Goal: Answer question/provide support: Share knowledge or assist other users

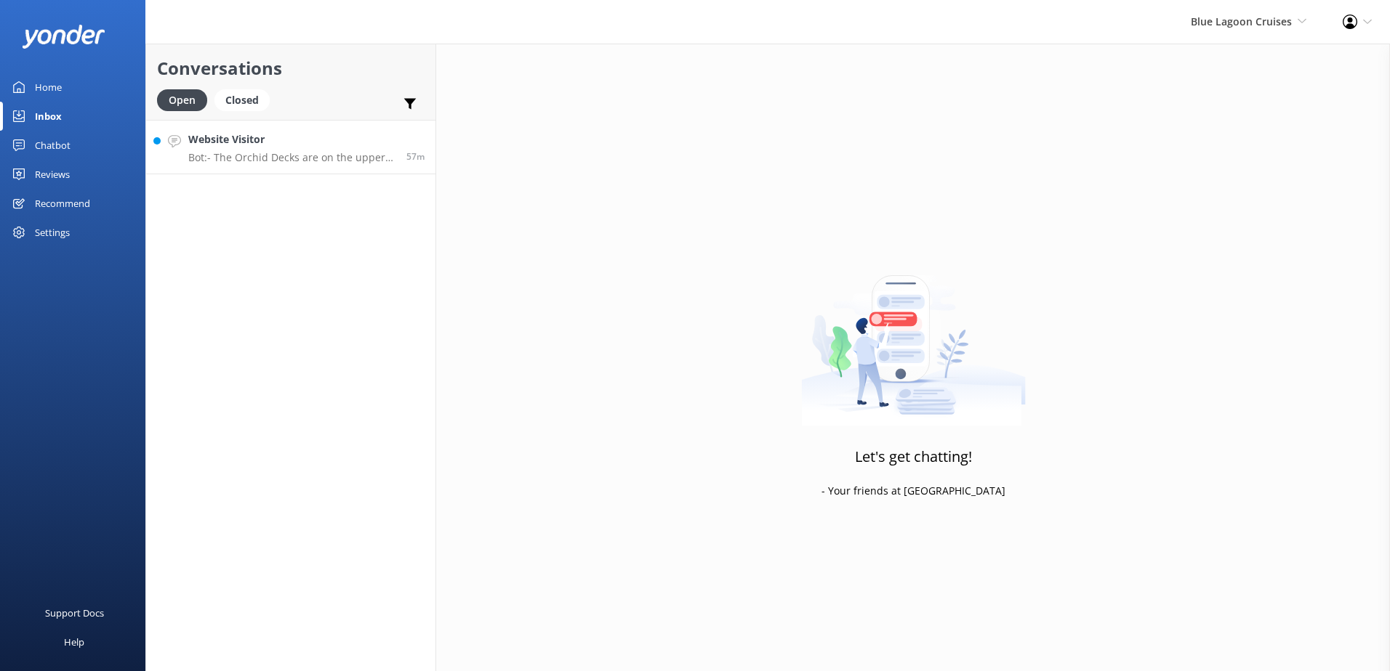
click at [313, 151] on p "Bot: - The Orchid Decks are on the upper two levels of the ship. Cabins are app…" at bounding box center [291, 157] width 207 height 13
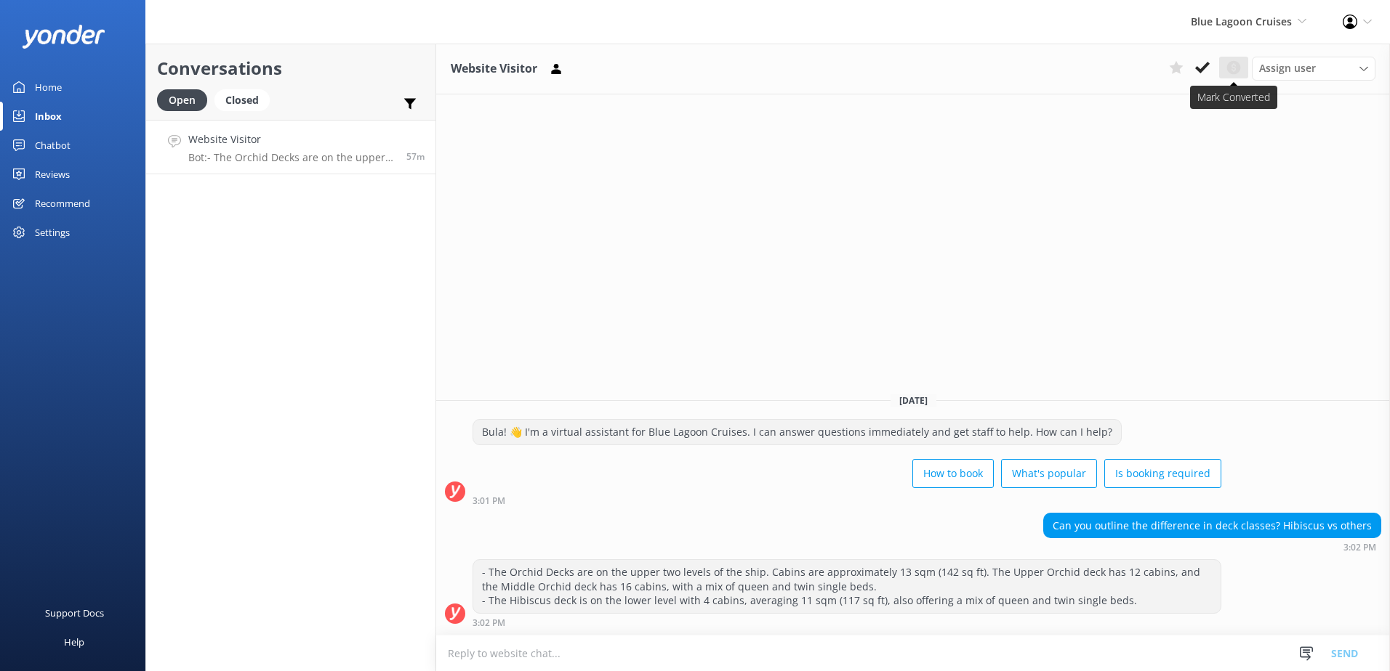
click at [1223, 65] on button at bounding box center [1233, 68] width 29 height 22
click at [1233, 68] on icon at bounding box center [1233, 67] width 17 height 17
click at [1197, 74] on icon at bounding box center [1202, 67] width 15 height 15
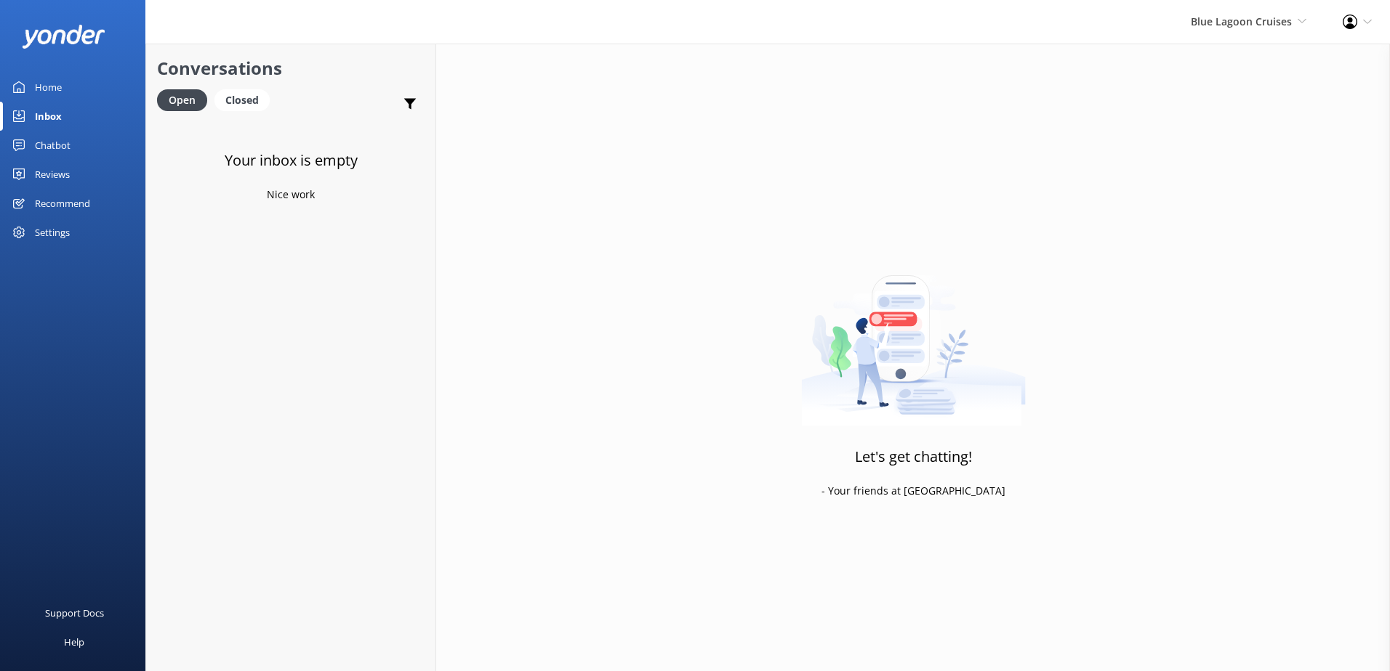
click at [1252, 33] on div "Blue Lagoon Cruises South Sea Sailing South Sea Cruises Malamala Beach Club Awe…" at bounding box center [1248, 22] width 152 height 44
click at [1246, 52] on link "South Sea Sailing" at bounding box center [1251, 62] width 145 height 35
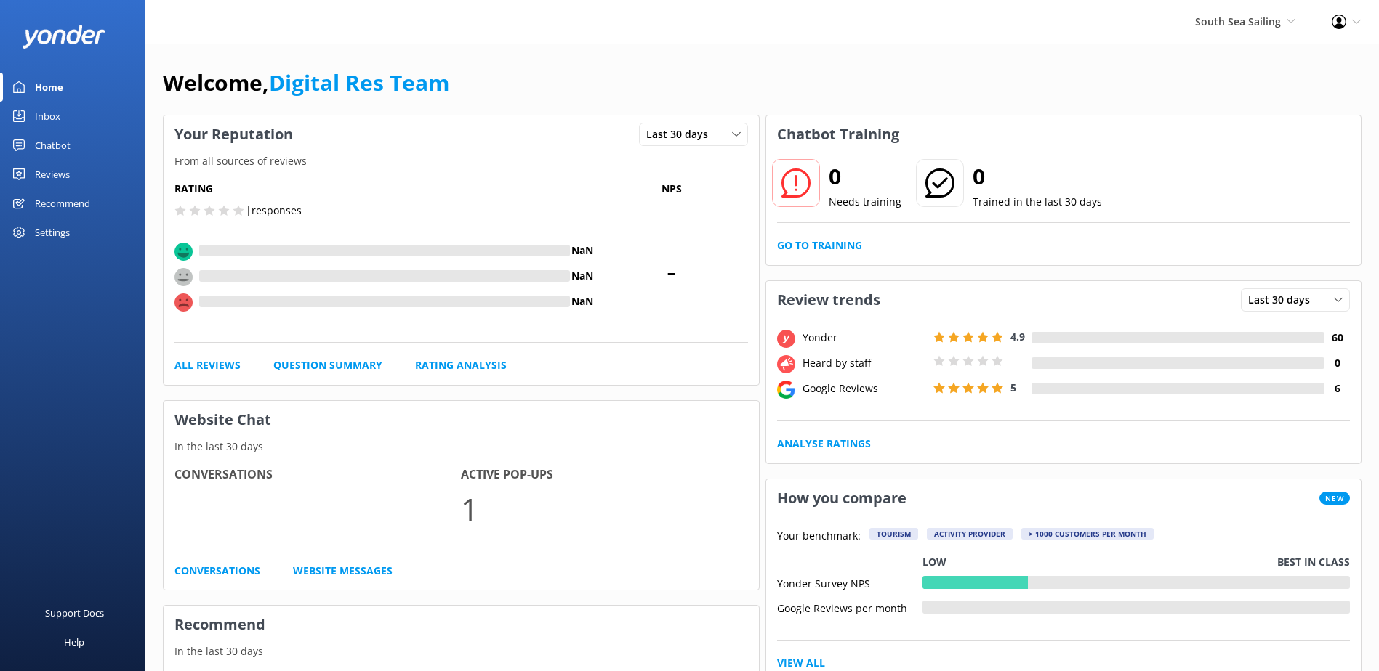
click at [31, 106] on link "Inbox" at bounding box center [72, 116] width 145 height 29
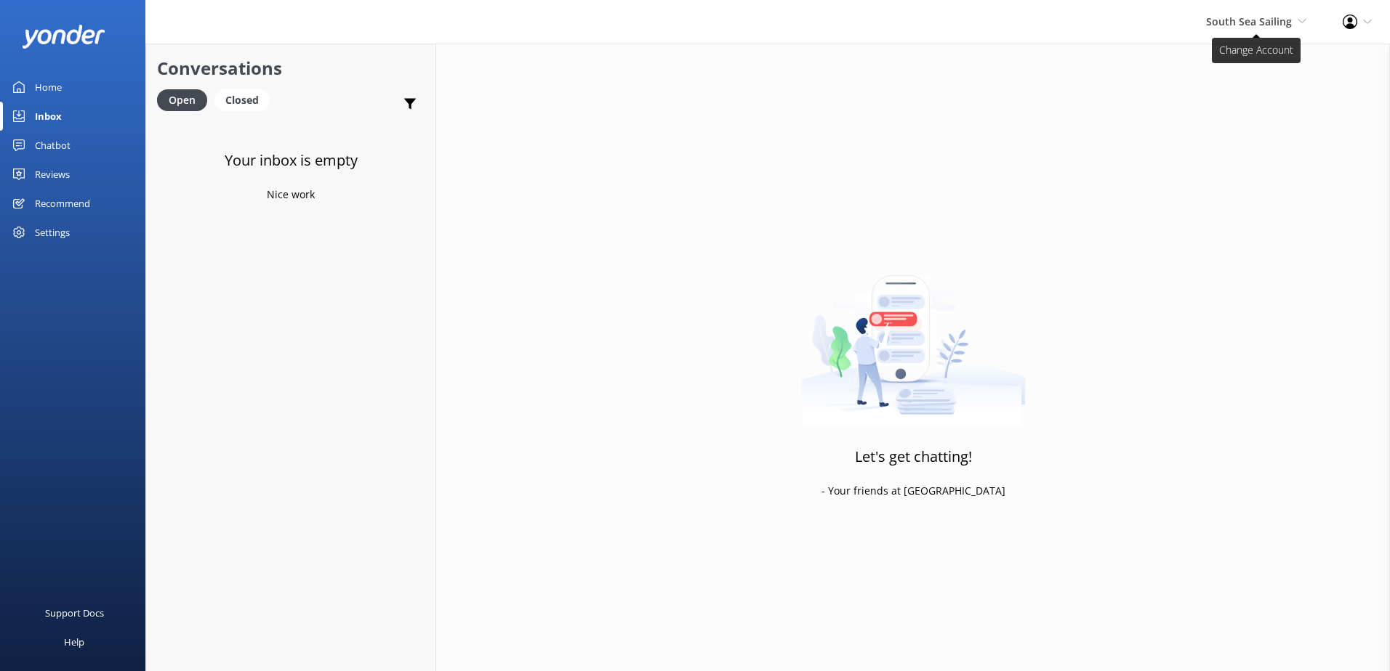
click at [1255, 25] on span "South Sea Sailing" at bounding box center [1249, 22] width 86 height 14
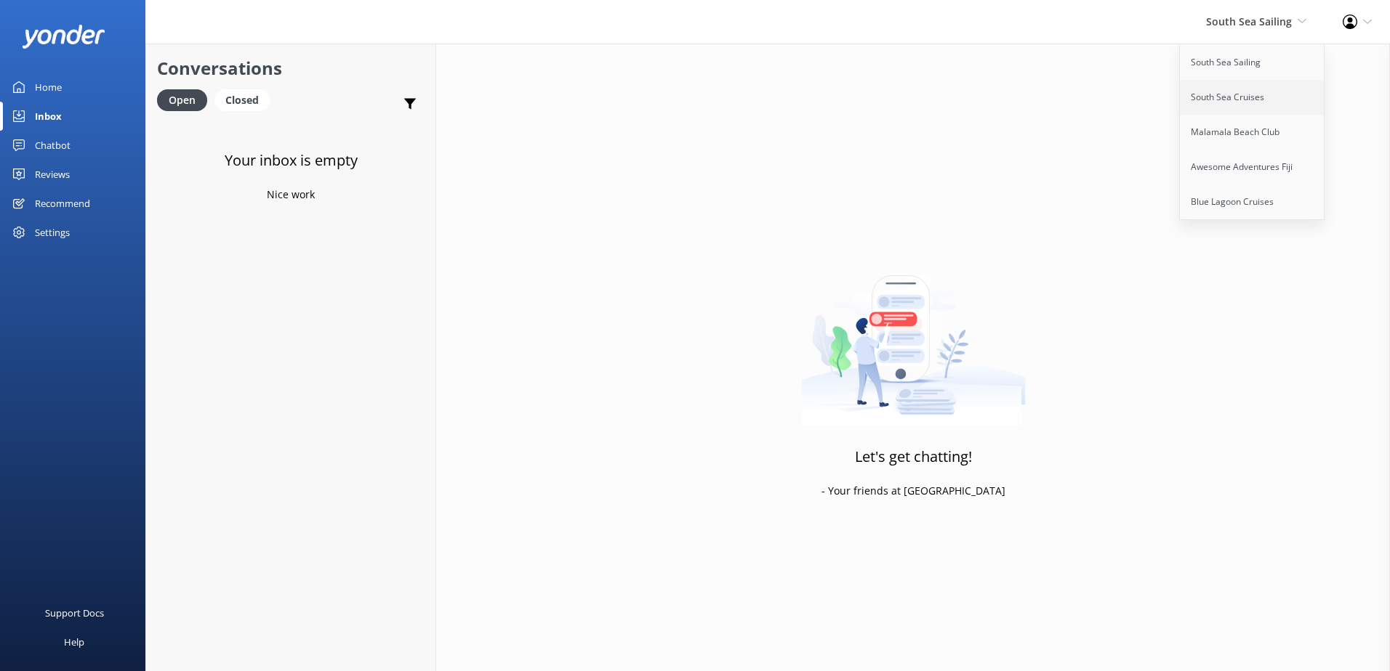
click at [1238, 89] on link "South Sea Cruises" at bounding box center [1251, 97] width 145 height 35
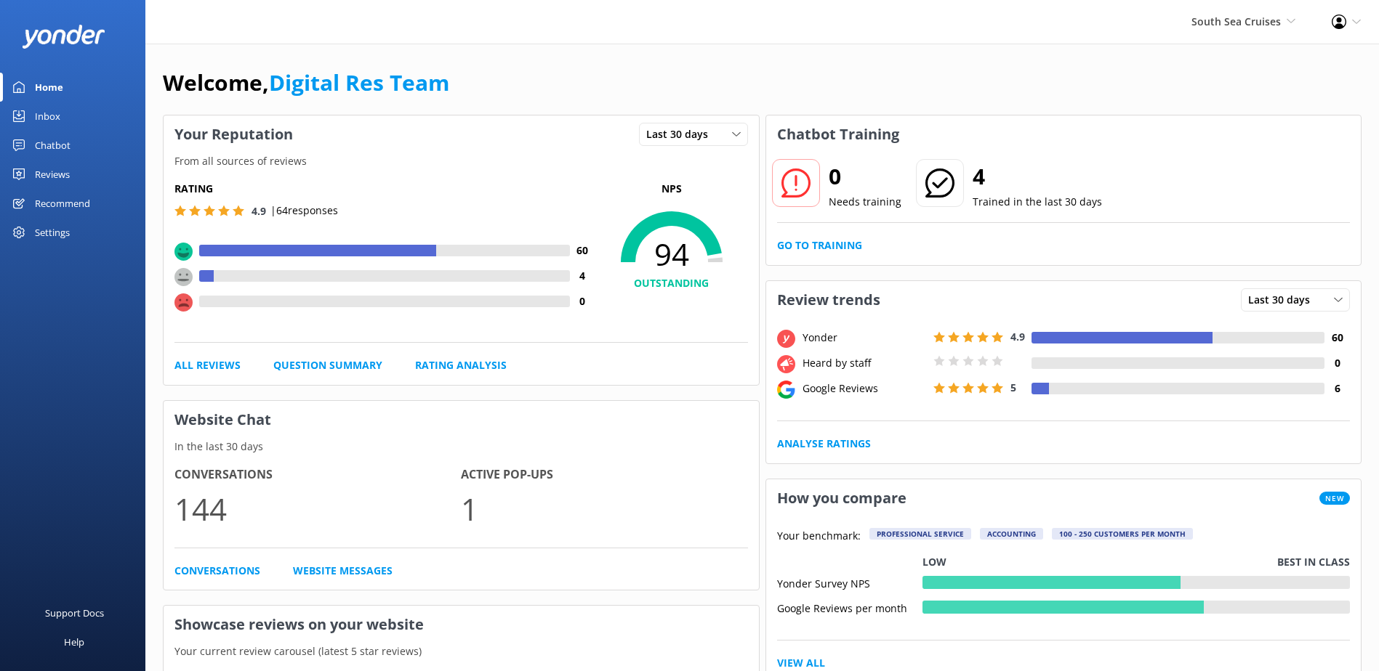
click at [41, 116] on div "Inbox" at bounding box center [47, 116] width 25 height 29
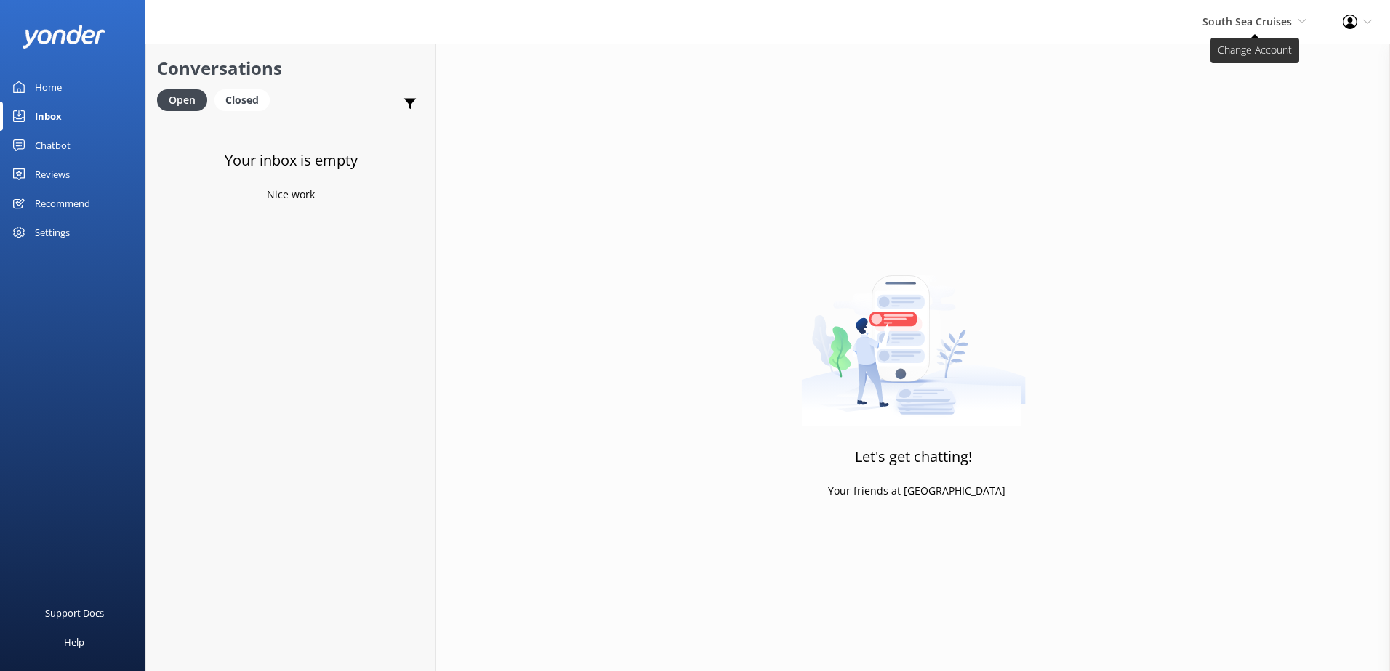
click at [1252, 27] on span "South Sea Cruises" at bounding box center [1246, 22] width 89 height 14
click at [1234, 126] on link "Malamala Beach Club" at bounding box center [1251, 132] width 145 height 35
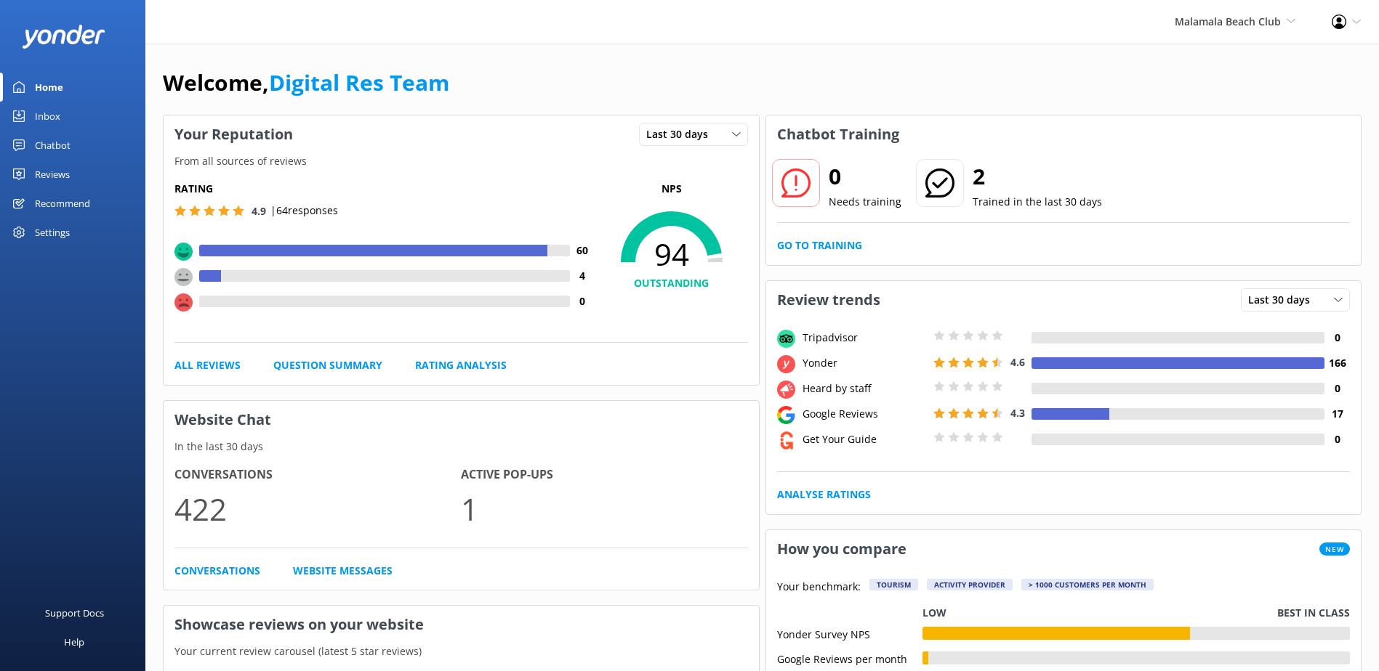
click at [87, 111] on link "Inbox" at bounding box center [72, 116] width 145 height 29
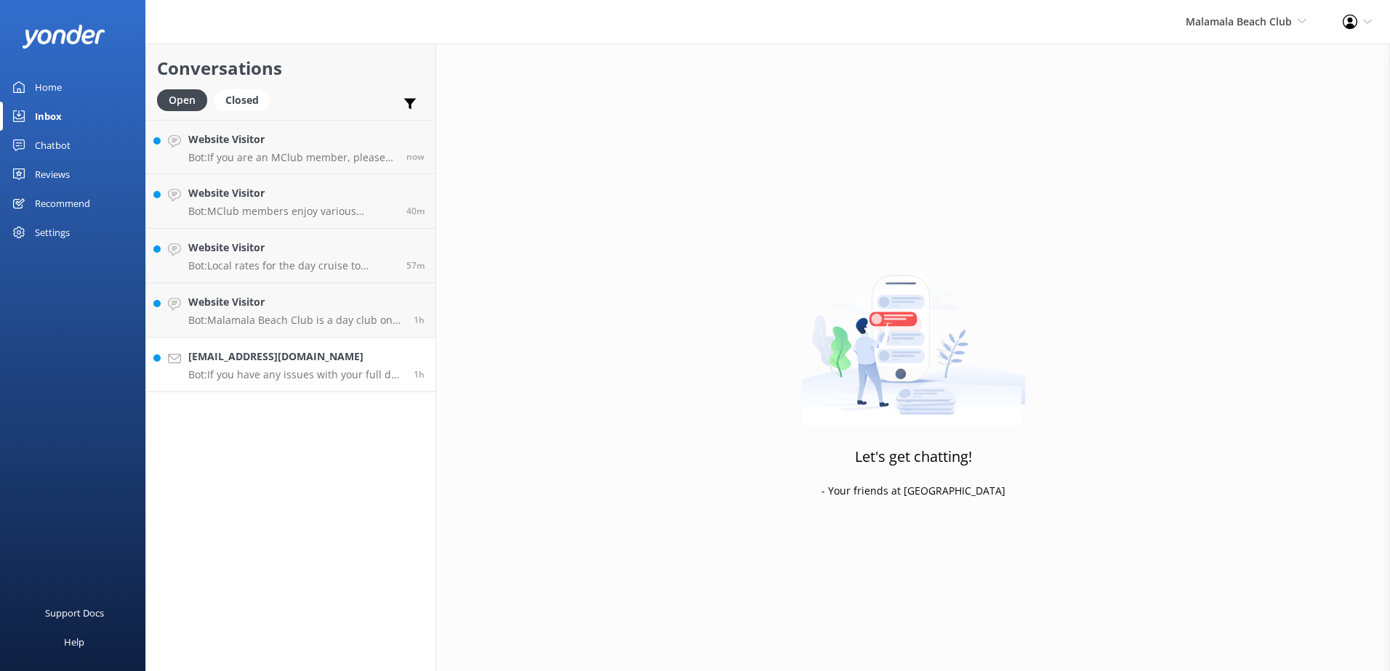
click at [296, 371] on p "Bot: If you have any issues with your full day pass, please email [EMAIL_ADDRES…" at bounding box center [295, 374] width 214 height 13
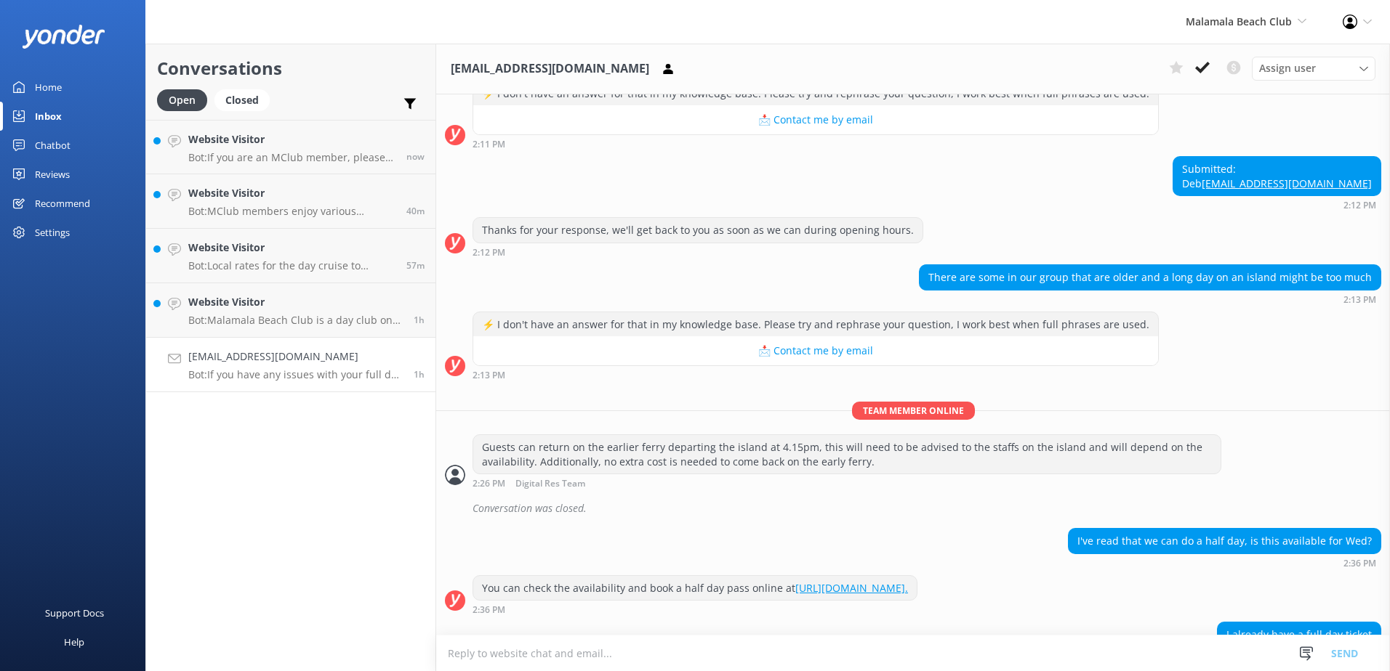
scroll to position [395, 0]
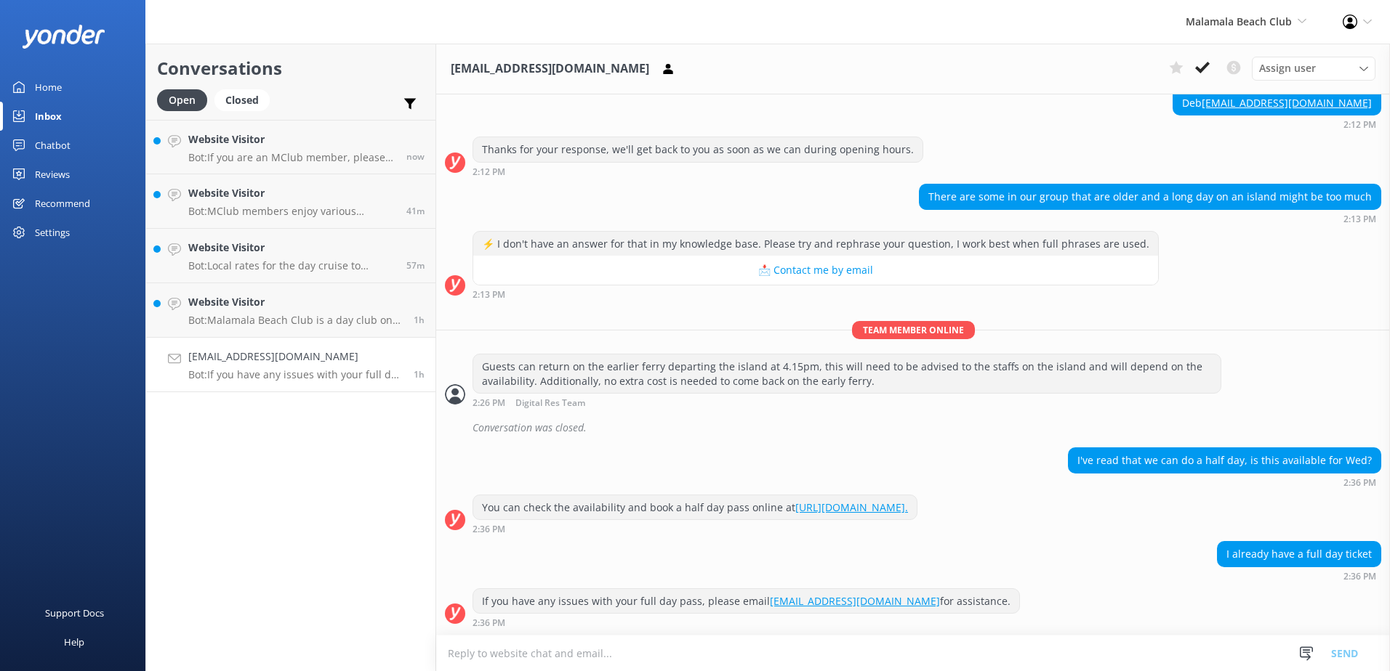
click at [1343, 483] on strong "2:36 PM" at bounding box center [1359, 483] width 33 height 9
click at [900, 658] on textarea at bounding box center [912, 654] width 953 height 36
paste textarea "Please contact & liaise directly with our South Sea Cruises Reservations team, …"
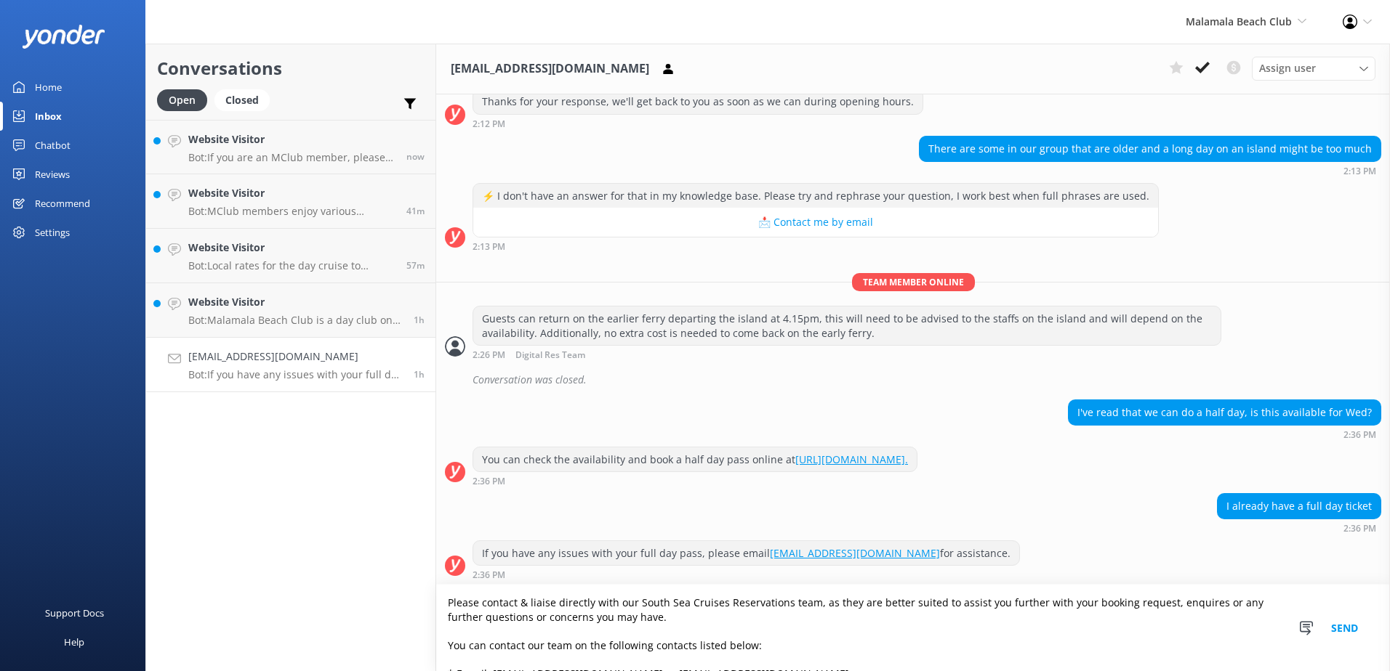
scroll to position [446, 0]
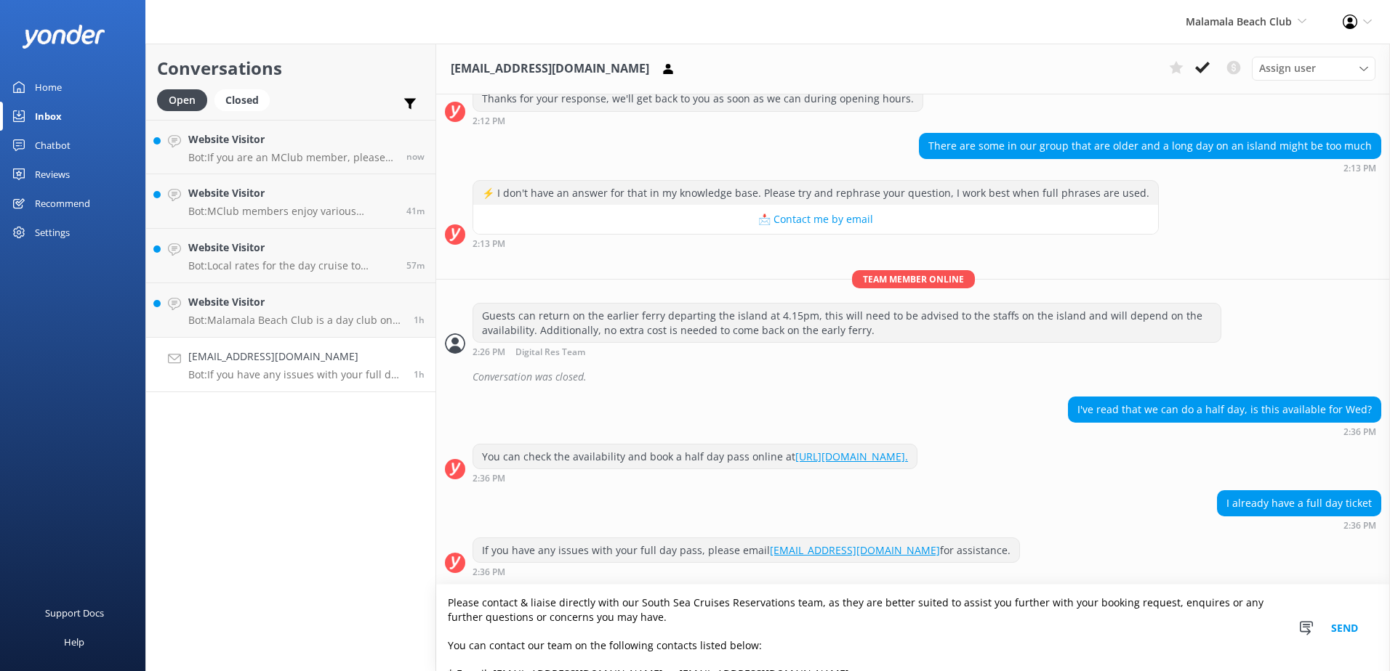
click at [451, 605] on textarea "Please contact & liaise directly with our South Sea Cruises Reservations team, …" at bounding box center [912, 628] width 953 height 86
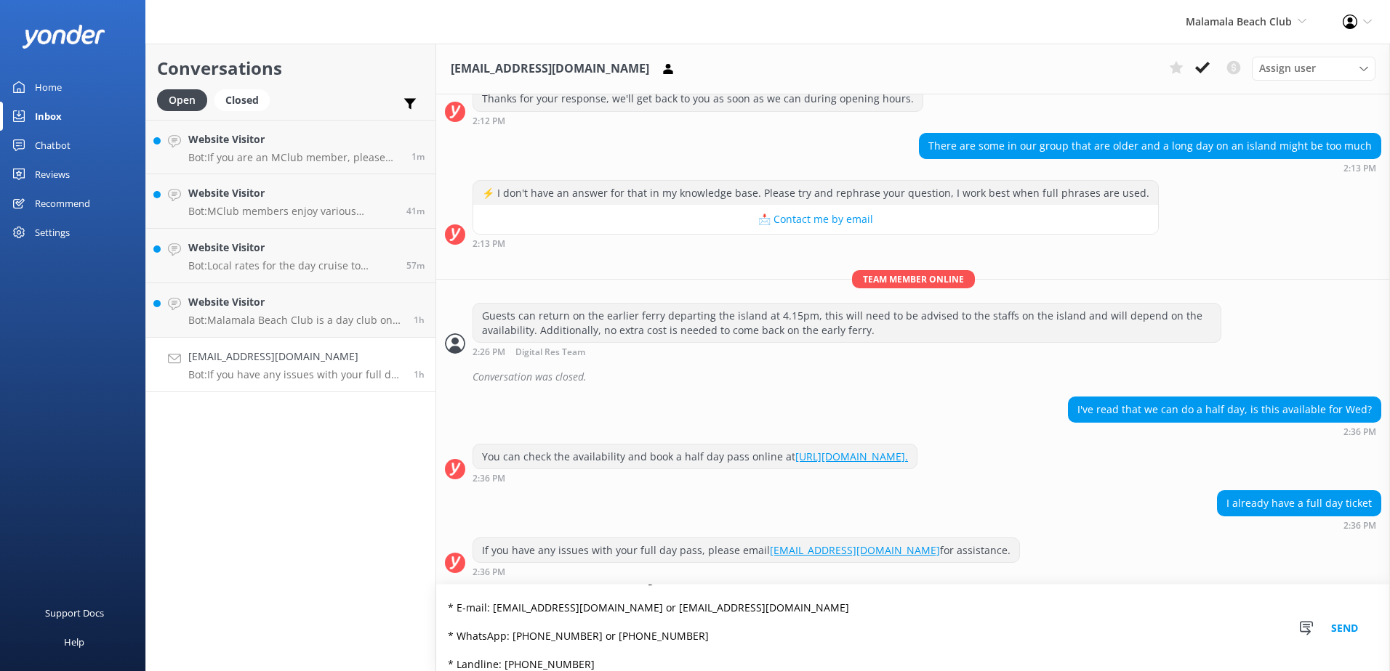
scroll to position [106, 0]
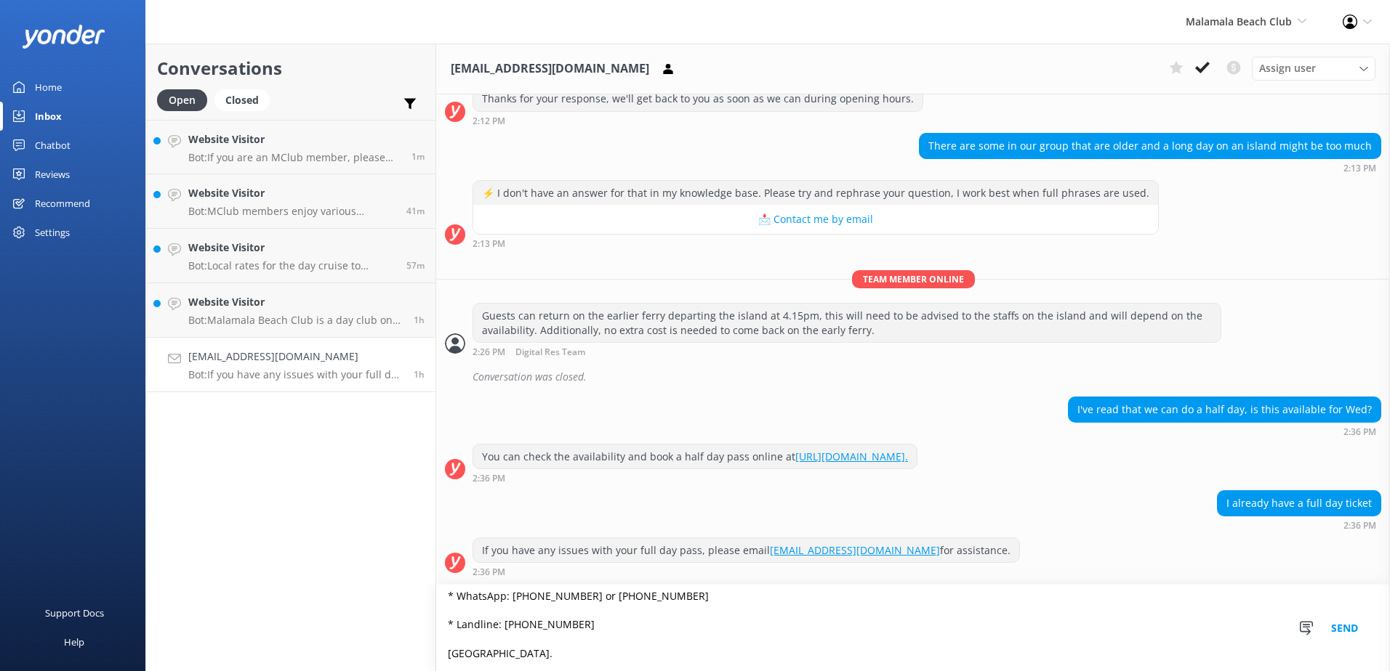
type textarea "To amend your booking. Please contact & liaise directly with our South Sea Crui…"
click at [1360, 629] on button "Send" at bounding box center [1344, 628] width 55 height 86
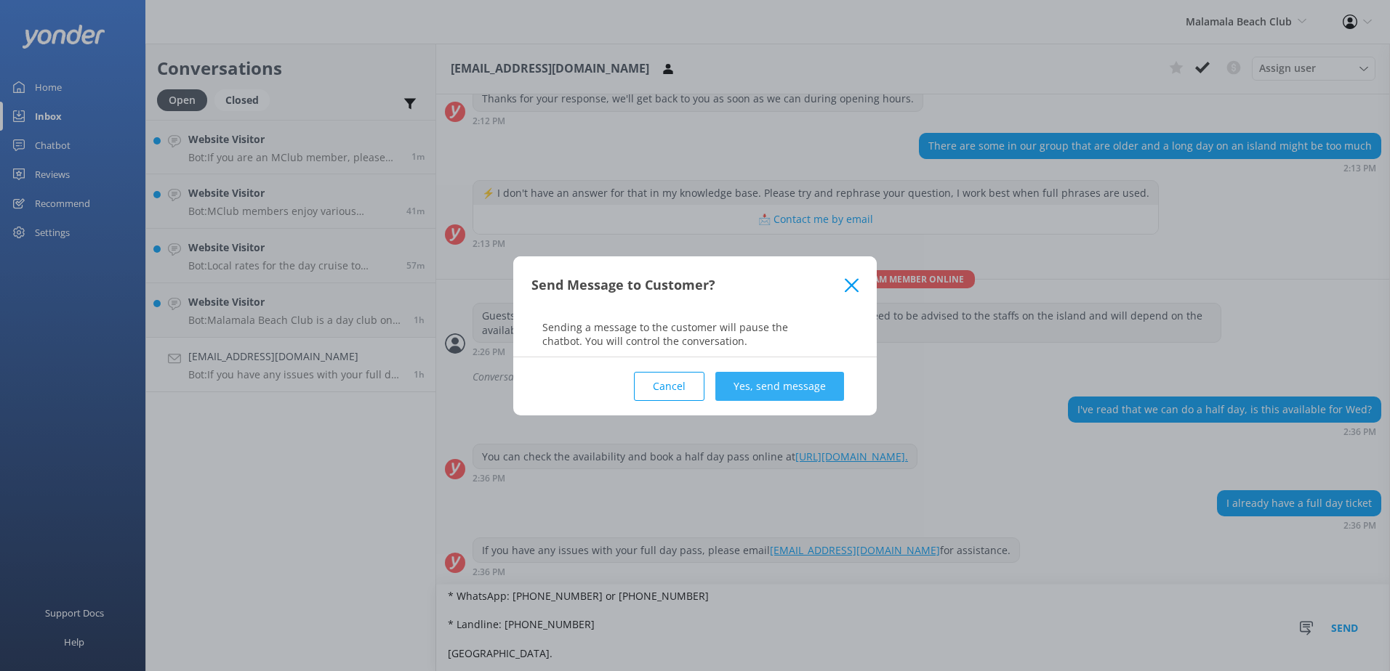
click at [802, 386] on button "Yes, send message" at bounding box center [779, 386] width 129 height 29
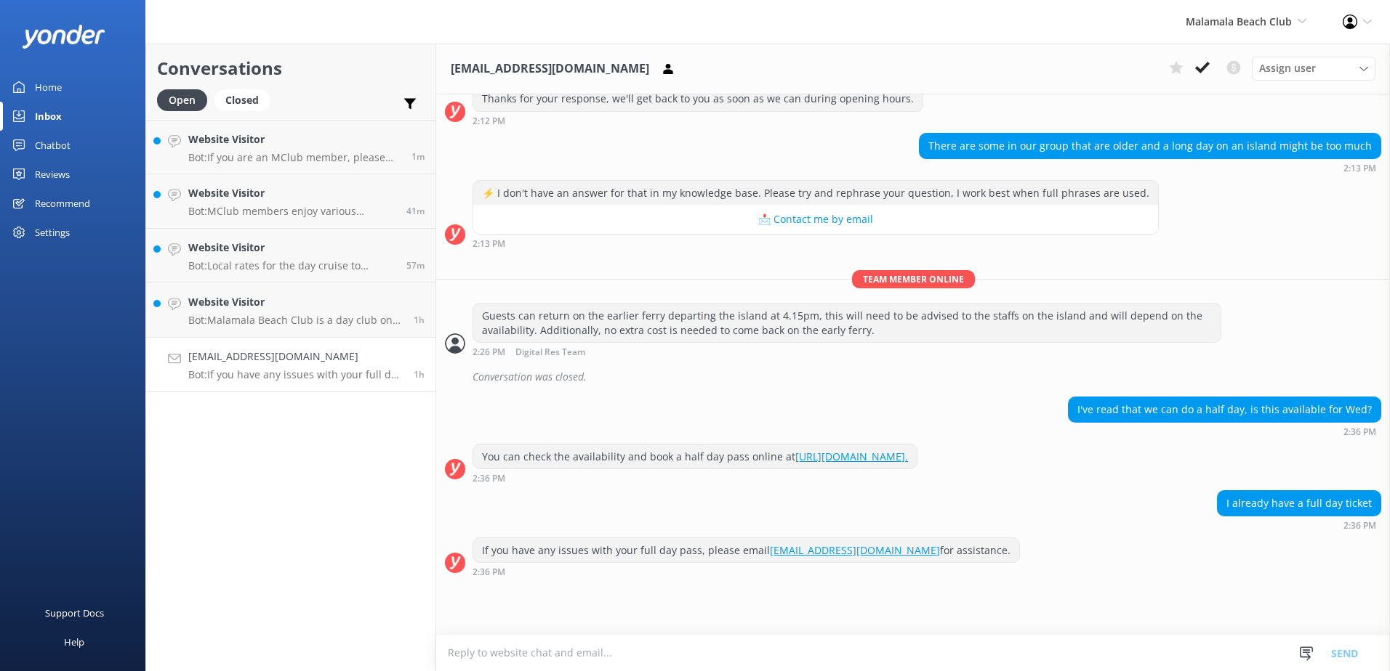
scroll to position [1, 0]
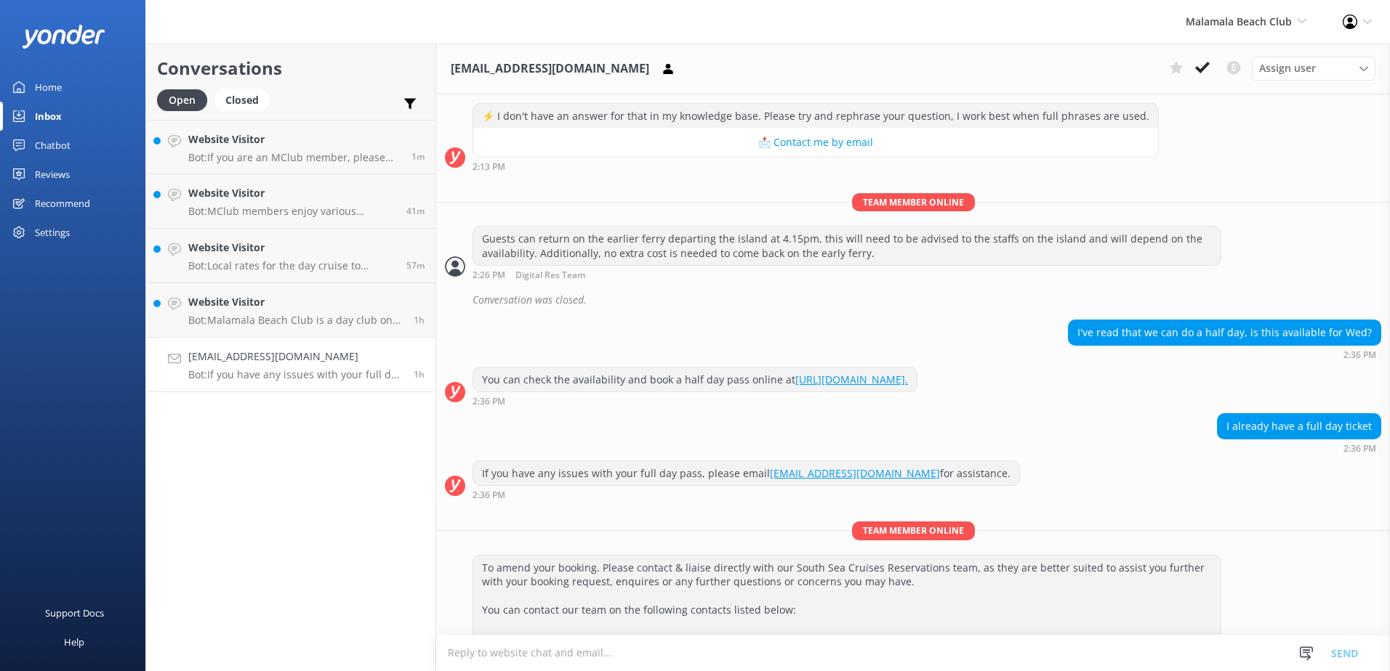
click at [1198, 61] on icon at bounding box center [1202, 67] width 15 height 15
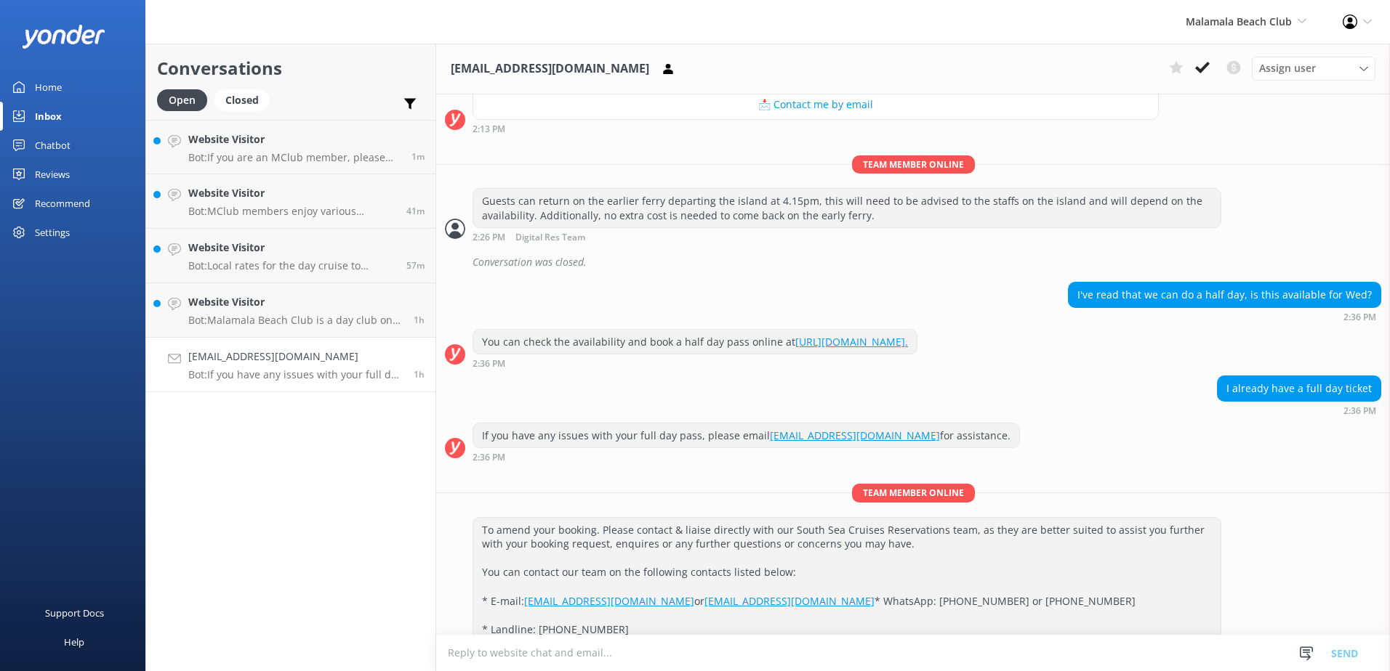
scroll to position [647, 0]
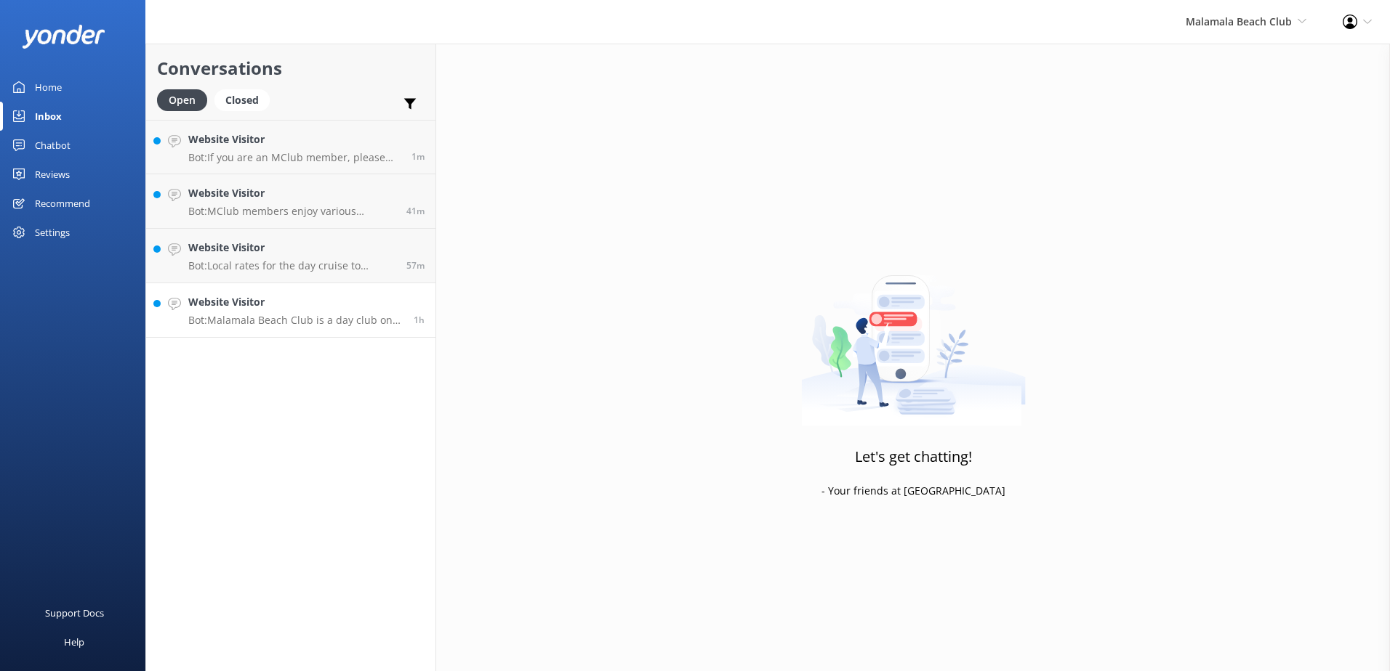
click at [326, 300] on h4 "Website Visitor" at bounding box center [295, 302] width 214 height 16
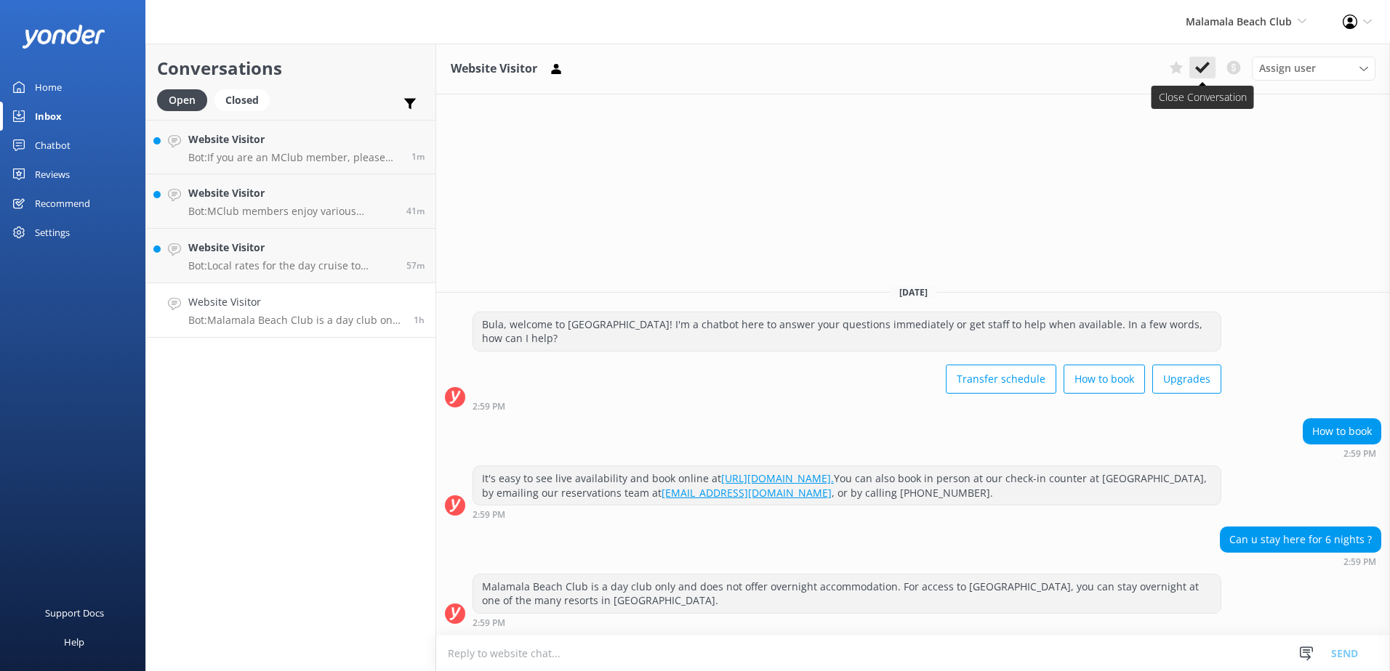
click at [1206, 70] on icon at bounding box center [1202, 67] width 15 height 15
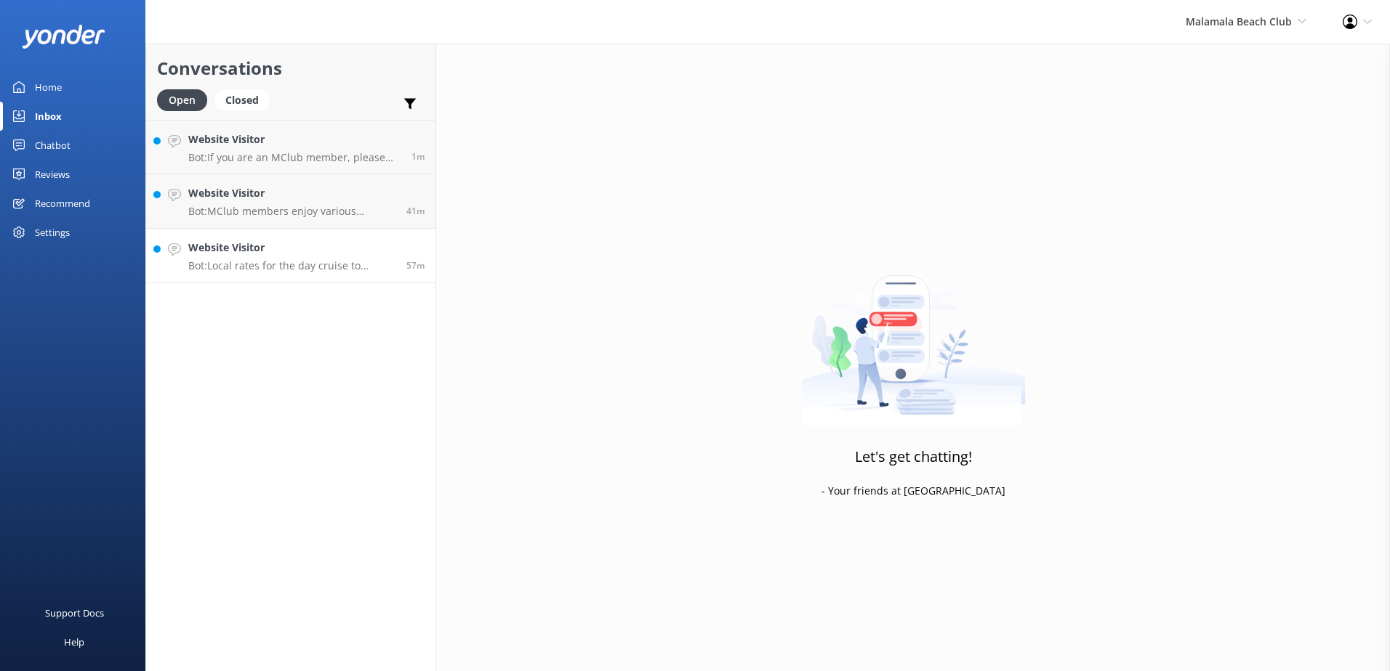
click at [301, 267] on p "Bot: Local rates for the day cruise to [GEOGRAPHIC_DATA] are 20% off the price." at bounding box center [291, 265] width 207 height 13
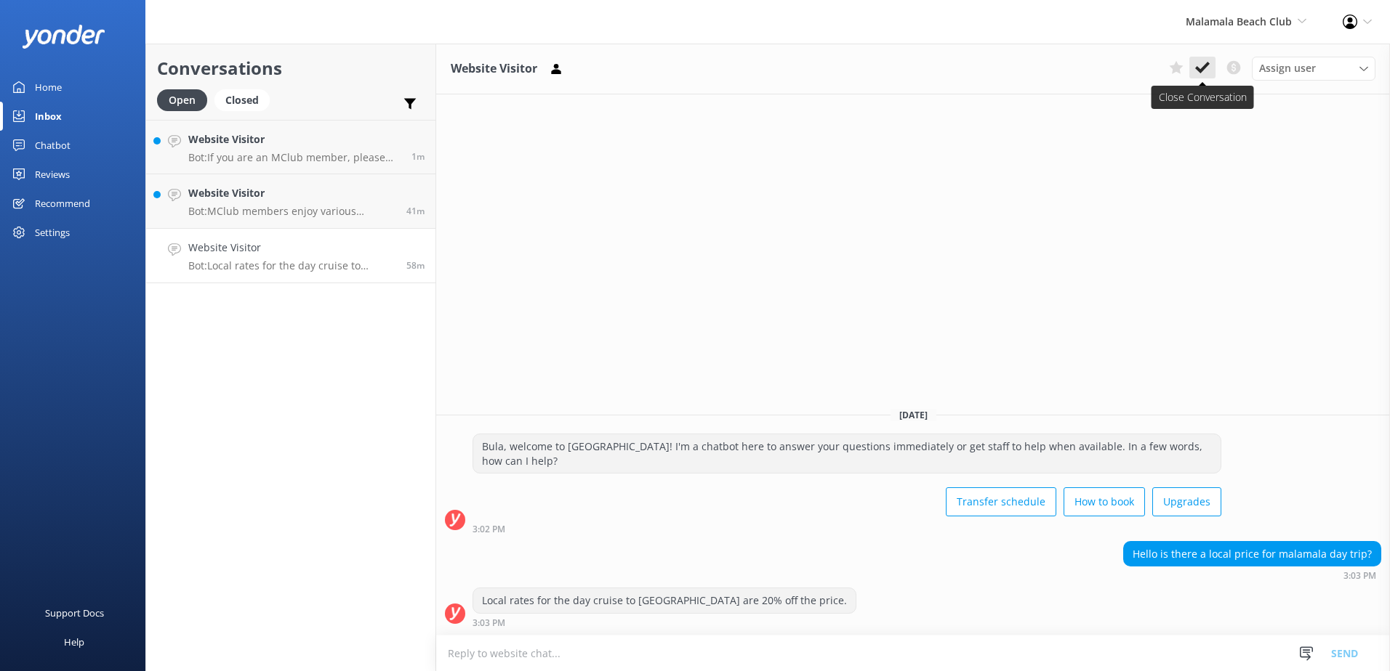
click at [1195, 72] on icon at bounding box center [1202, 67] width 15 height 15
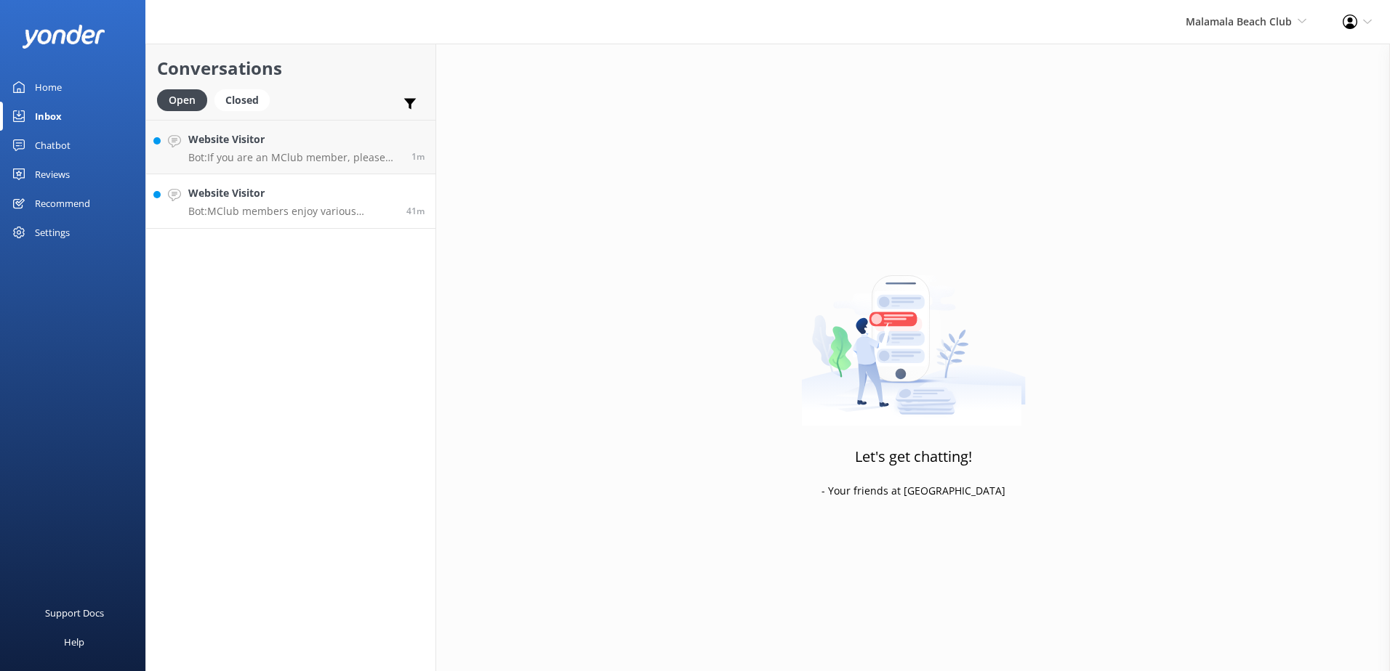
click at [304, 196] on h4 "Website Visitor" at bounding box center [291, 193] width 207 height 16
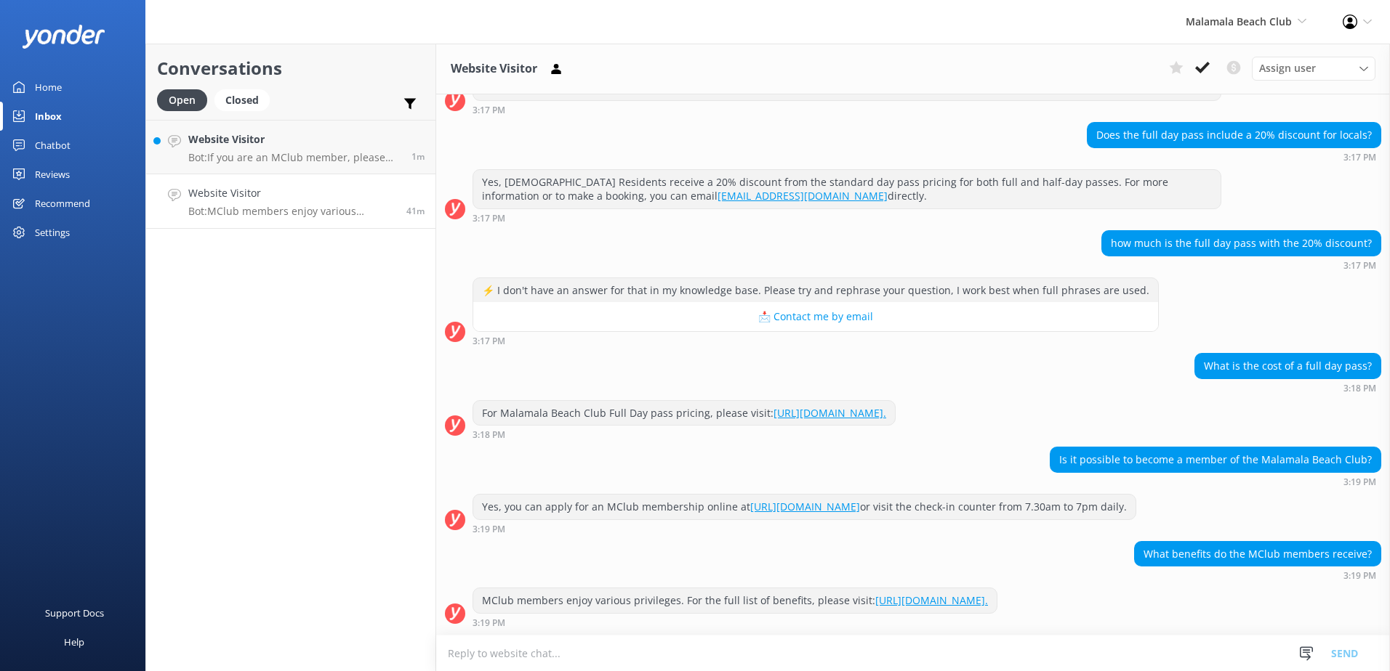
scroll to position [770, 0]
click at [1197, 66] on icon at bounding box center [1202, 67] width 15 height 15
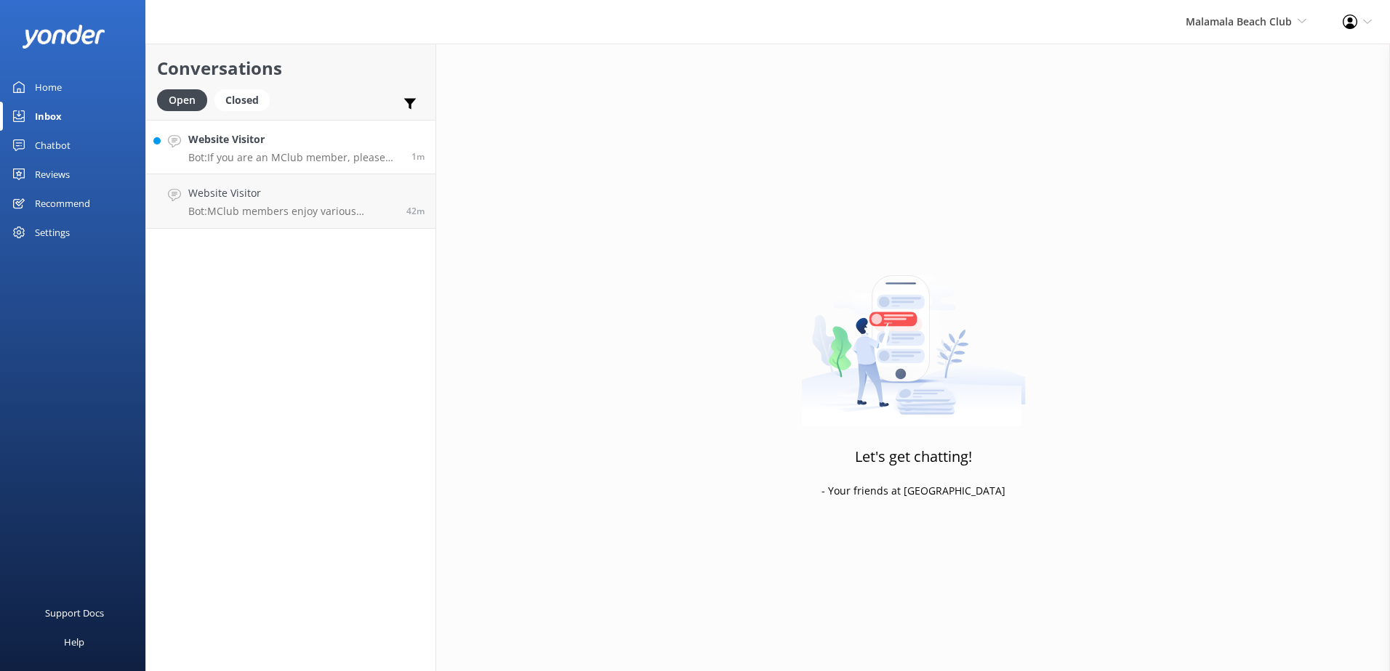
click at [347, 140] on h4 "Website Visitor" at bounding box center [294, 140] width 212 height 16
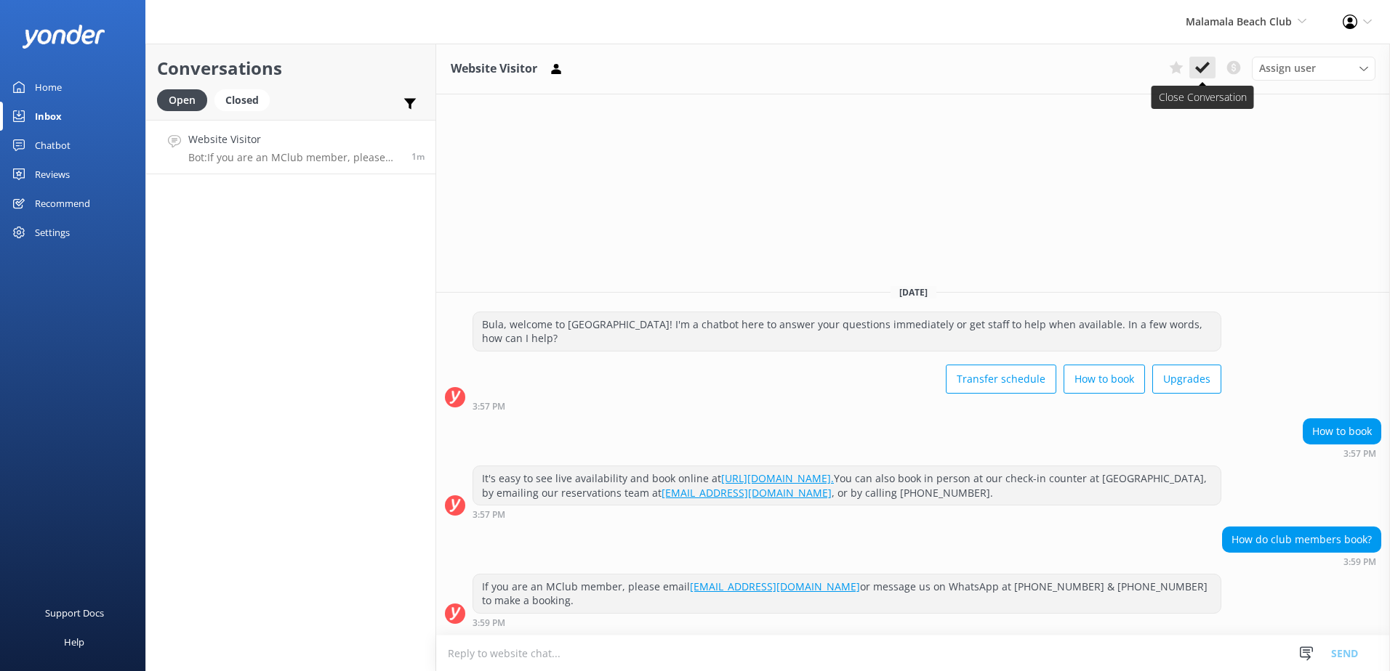
click at [1202, 68] on use at bounding box center [1202, 68] width 15 height 12
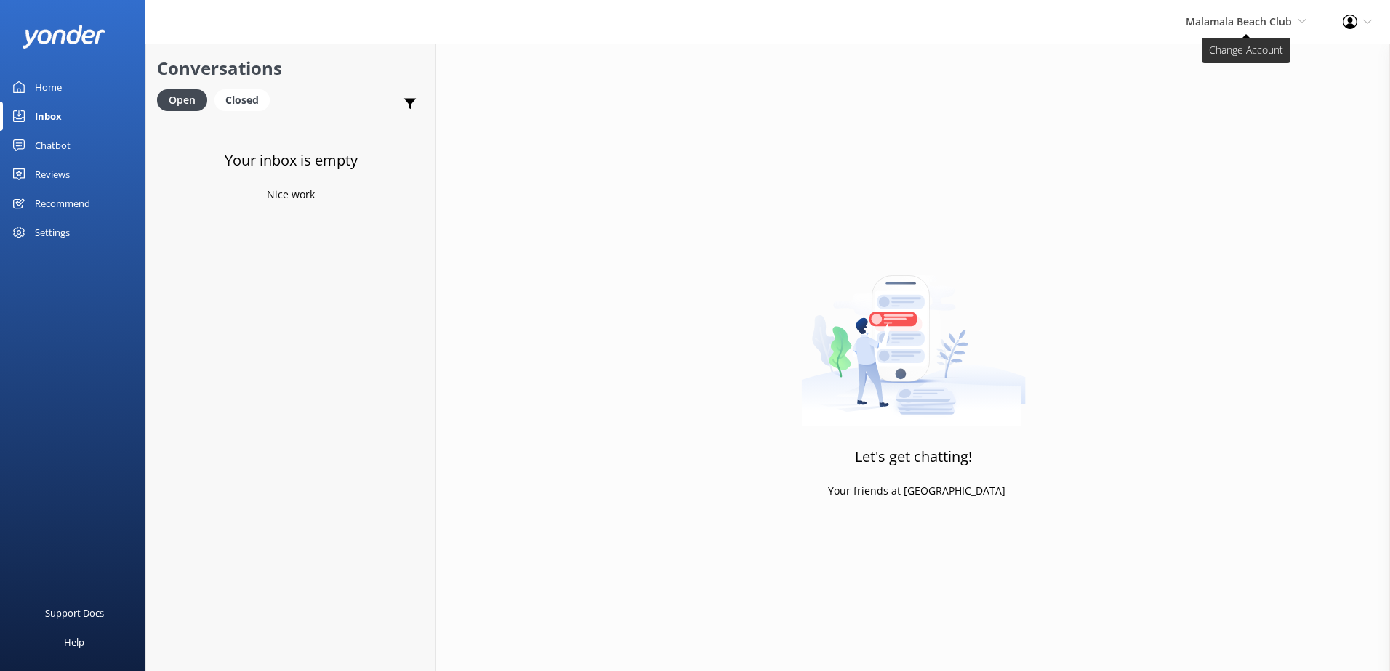
click at [1259, 30] on span "Malamala Beach Club South Sea Sailing South Sea Cruises Malamala Beach Club Awe…" at bounding box center [1245, 22] width 121 height 16
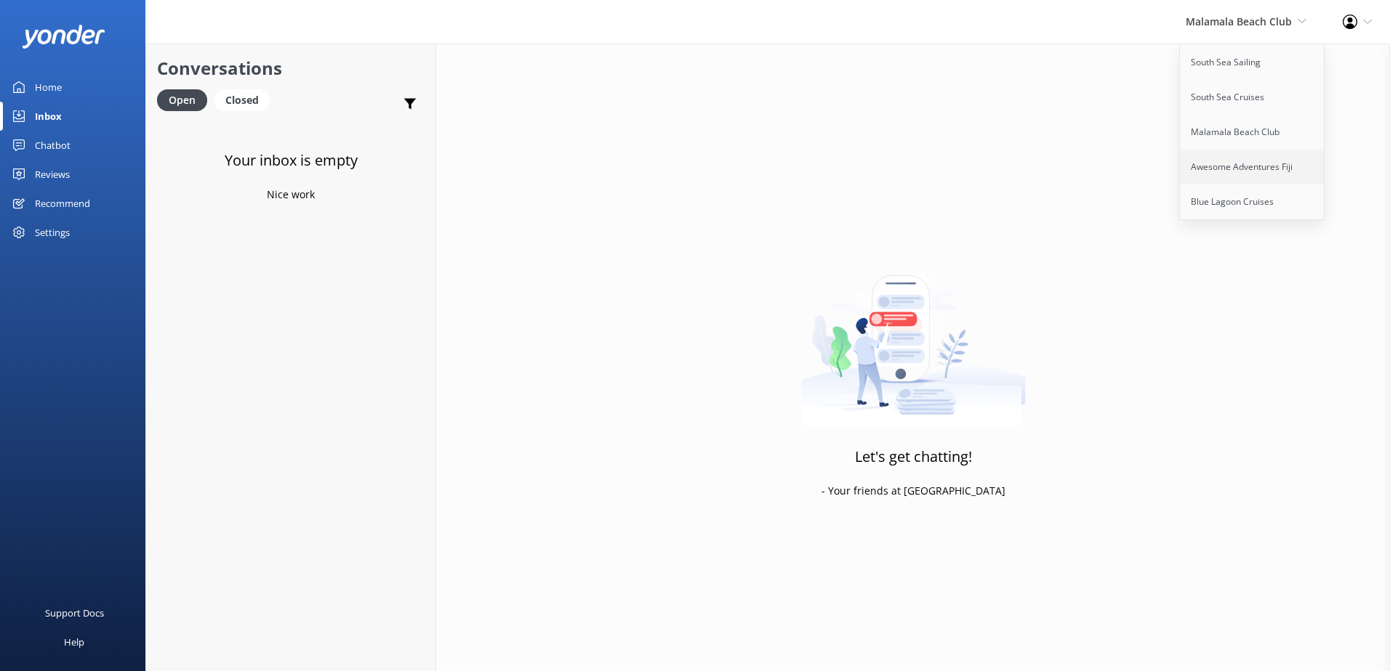
click at [1236, 169] on link "Awesome Adventures Fiji" at bounding box center [1251, 167] width 145 height 35
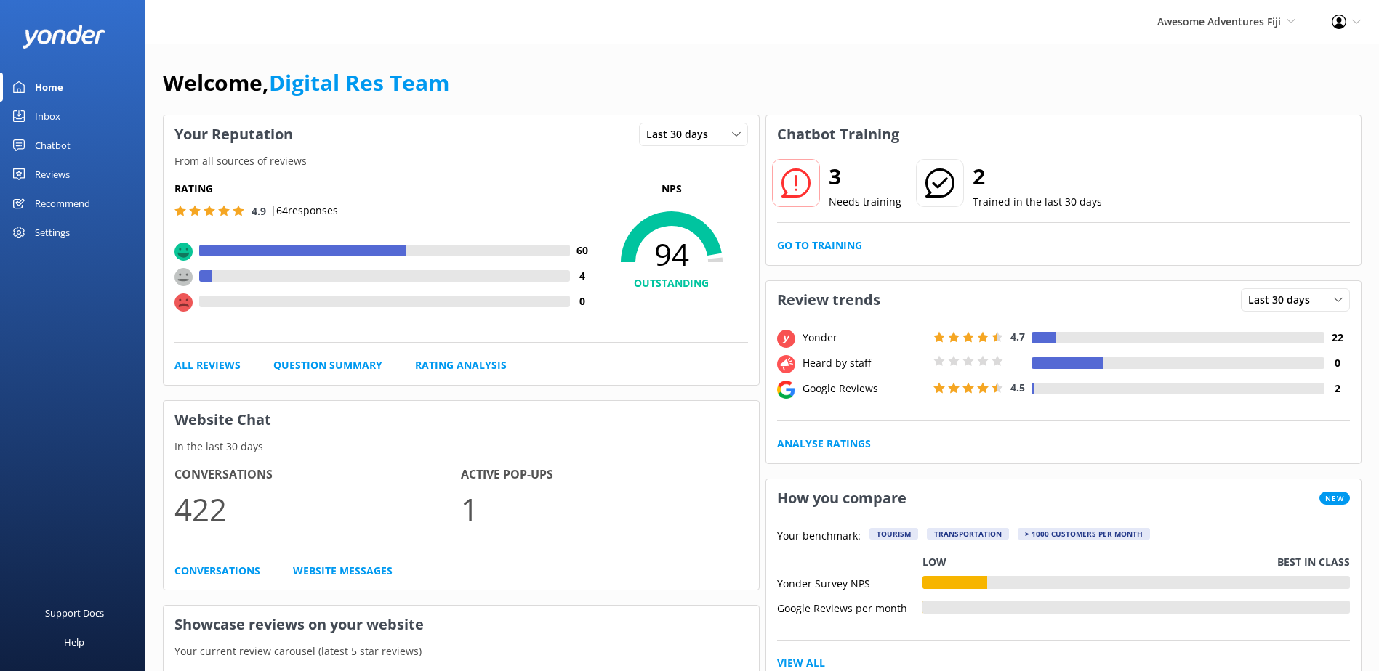
click at [67, 116] on link "Inbox" at bounding box center [72, 116] width 145 height 29
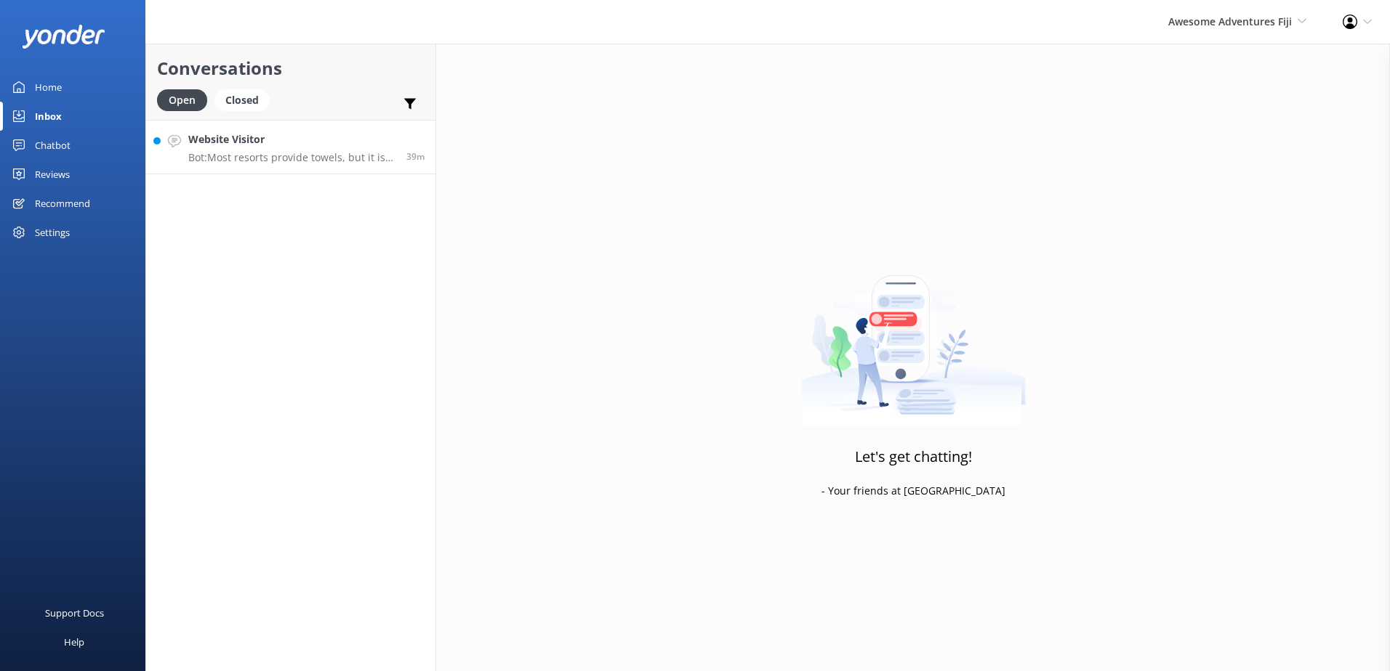
click at [380, 139] on h4 "Website Visitor" at bounding box center [291, 140] width 207 height 16
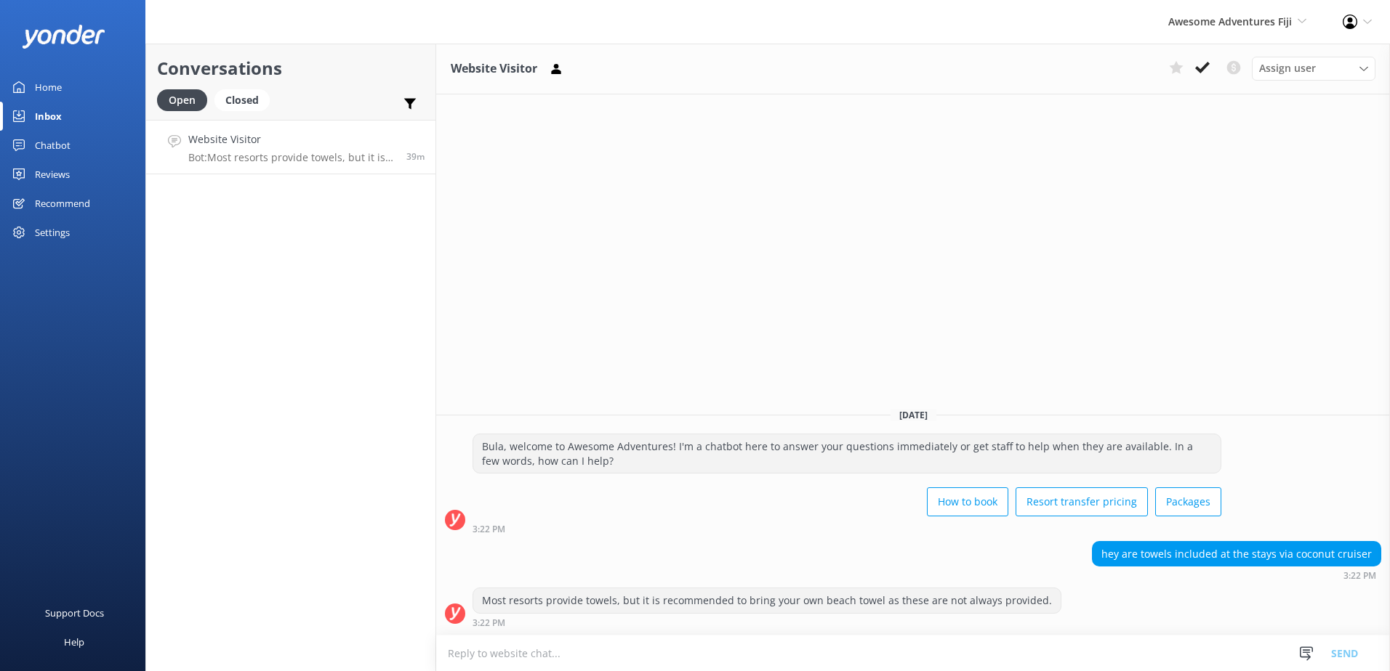
drag, startPoint x: 1181, startPoint y: 70, endPoint x: 1196, endPoint y: 132, distance: 63.6
click at [1196, 132] on div "Website Visitor Assign user [PERSON_NAME] [PERSON_NAME] Digital Res Team [PERSO…" at bounding box center [912, 358] width 953 height 628
click at [1203, 59] on button at bounding box center [1202, 68] width 26 height 22
click at [1256, 25] on span "Awesome Adventures Fiji" at bounding box center [1230, 22] width 124 height 14
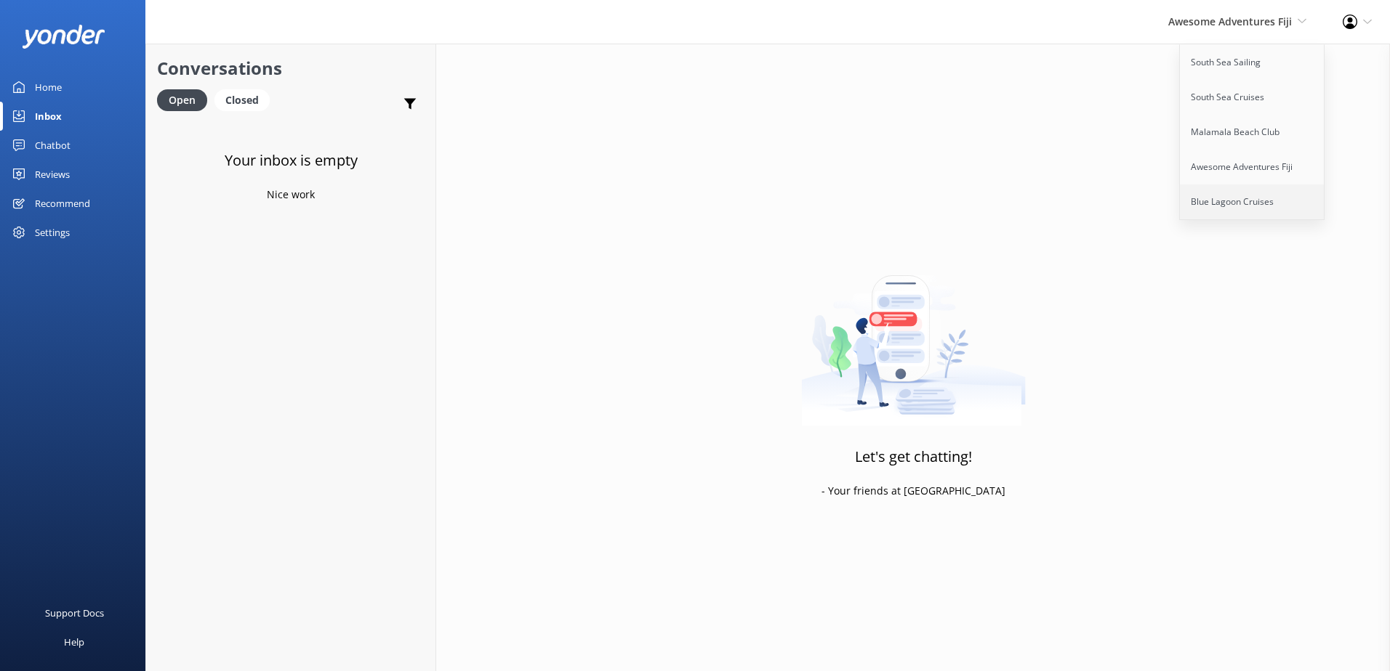
click at [1243, 191] on link "Blue Lagoon Cruises" at bounding box center [1251, 202] width 145 height 35
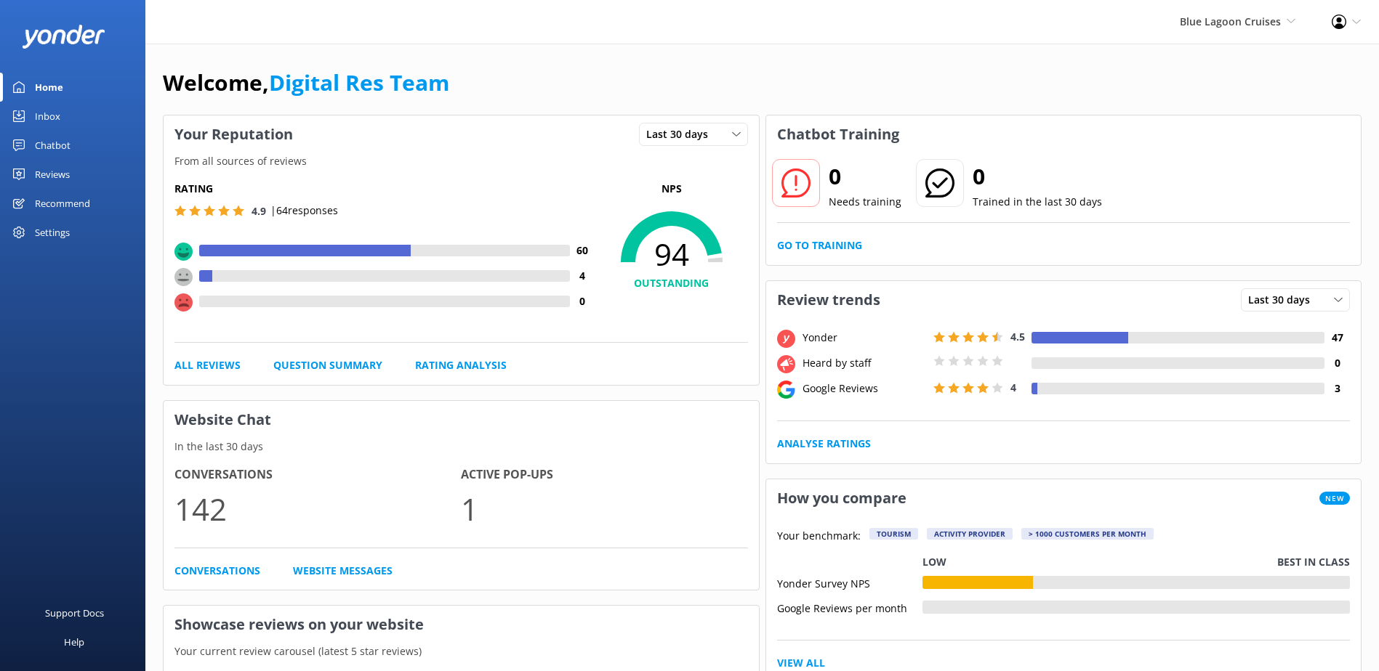
click at [68, 115] on link "Inbox" at bounding box center [72, 116] width 145 height 29
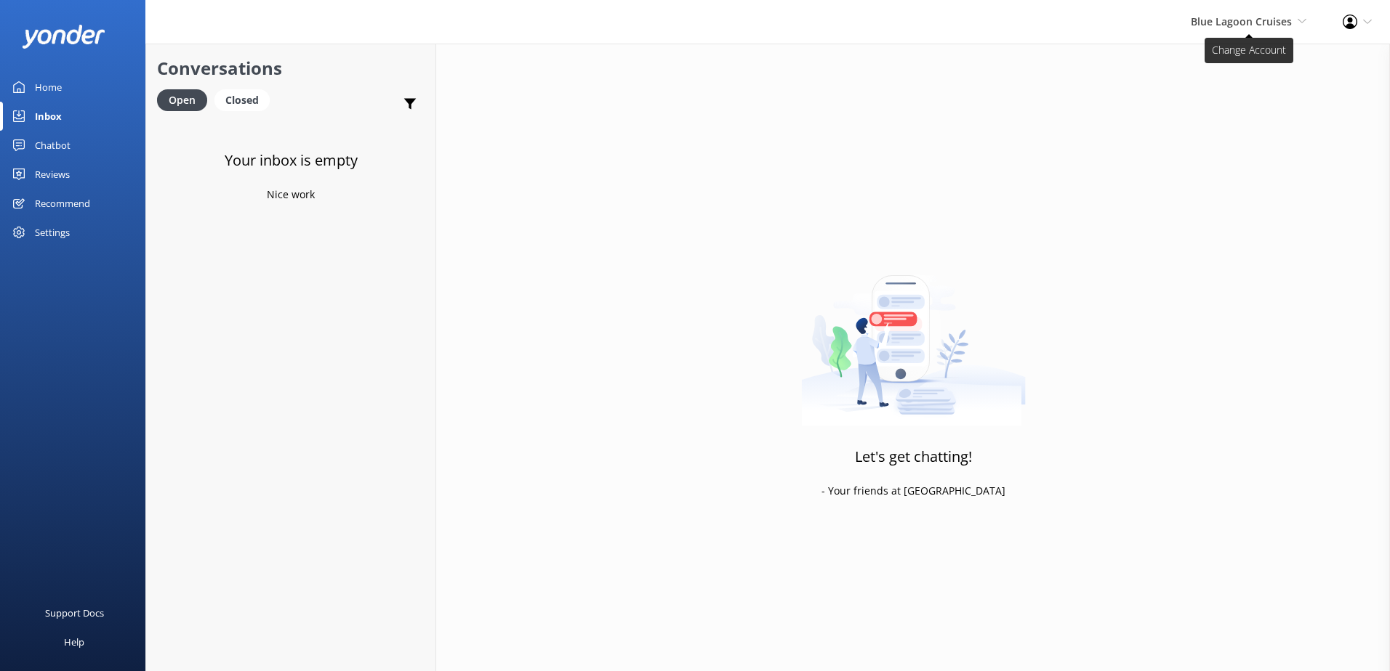
click at [1298, 15] on span "Blue Lagoon Cruises South Sea Sailing South Sea Cruises Malamala Beach Club Awe…" at bounding box center [1248, 22] width 116 height 16
click at [1264, 41] on div "Blue Lagoon Cruises South Sea Sailing South Sea Cruises Malamala Beach Club Awe…" at bounding box center [1248, 22] width 152 height 44
